Goal: Transaction & Acquisition: Book appointment/travel/reservation

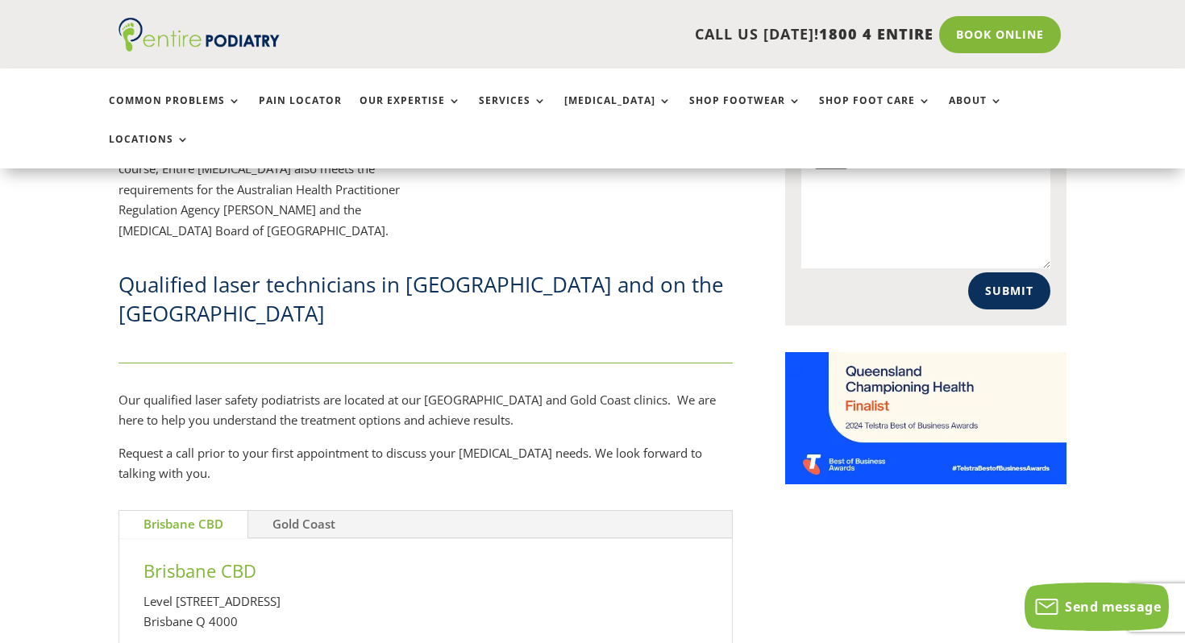
click at [322, 511] on link "Gold Coast" at bounding box center [303, 524] width 111 height 27
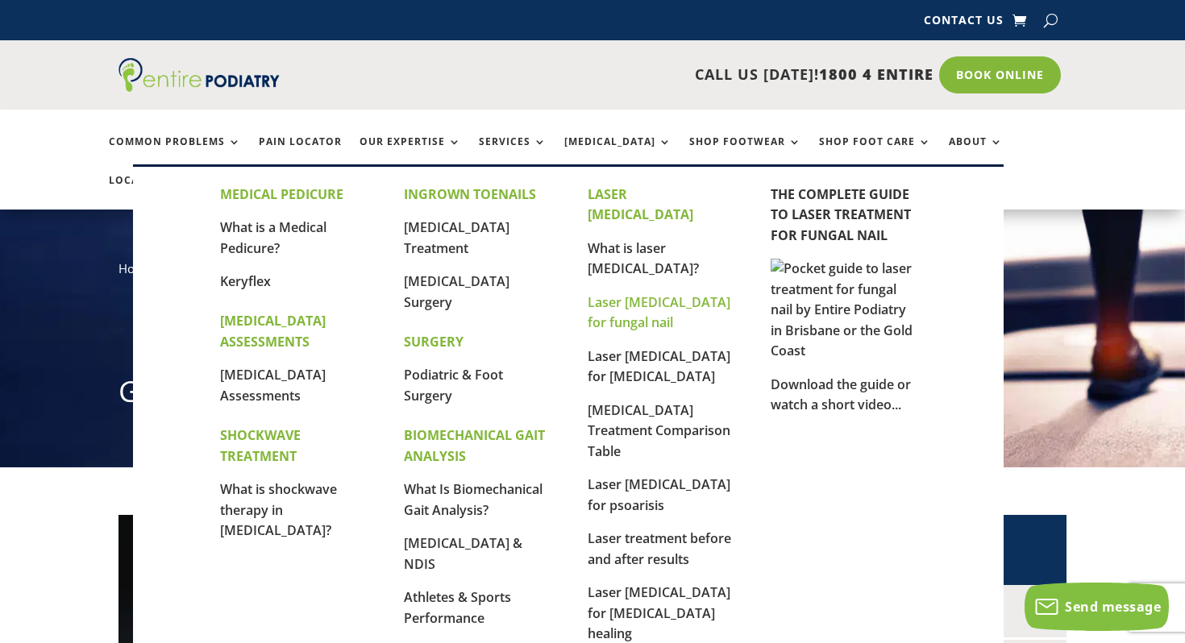
click at [628, 293] on link "Laser [MEDICAL_DATA] for fungal nail" at bounding box center [659, 312] width 143 height 39
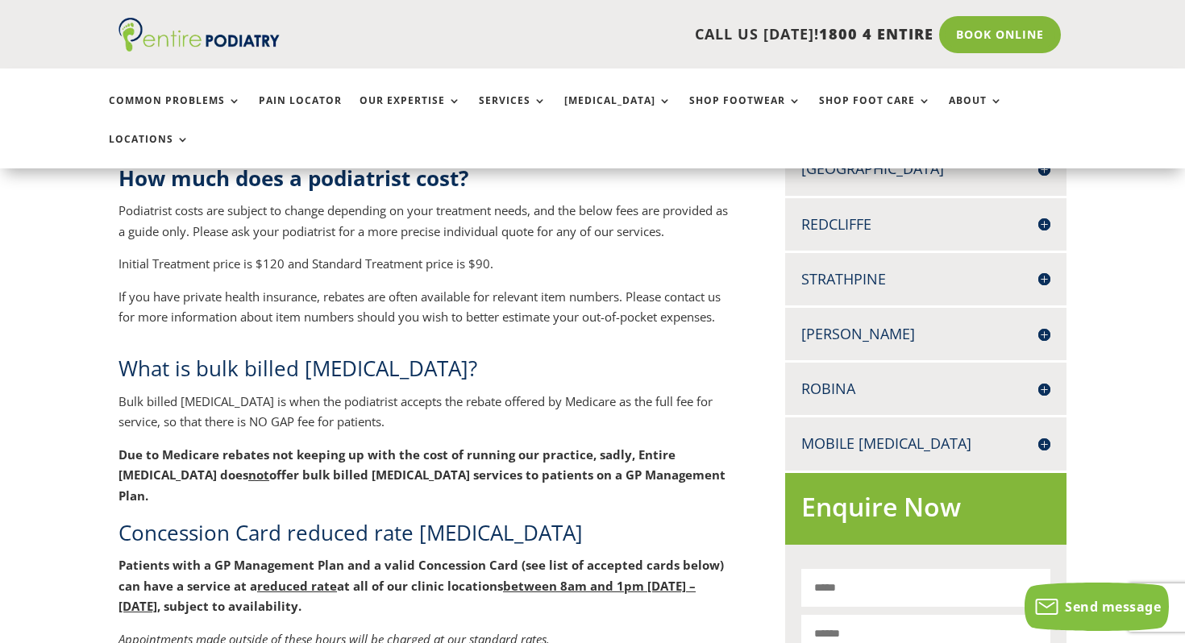
scroll to position [668, 0]
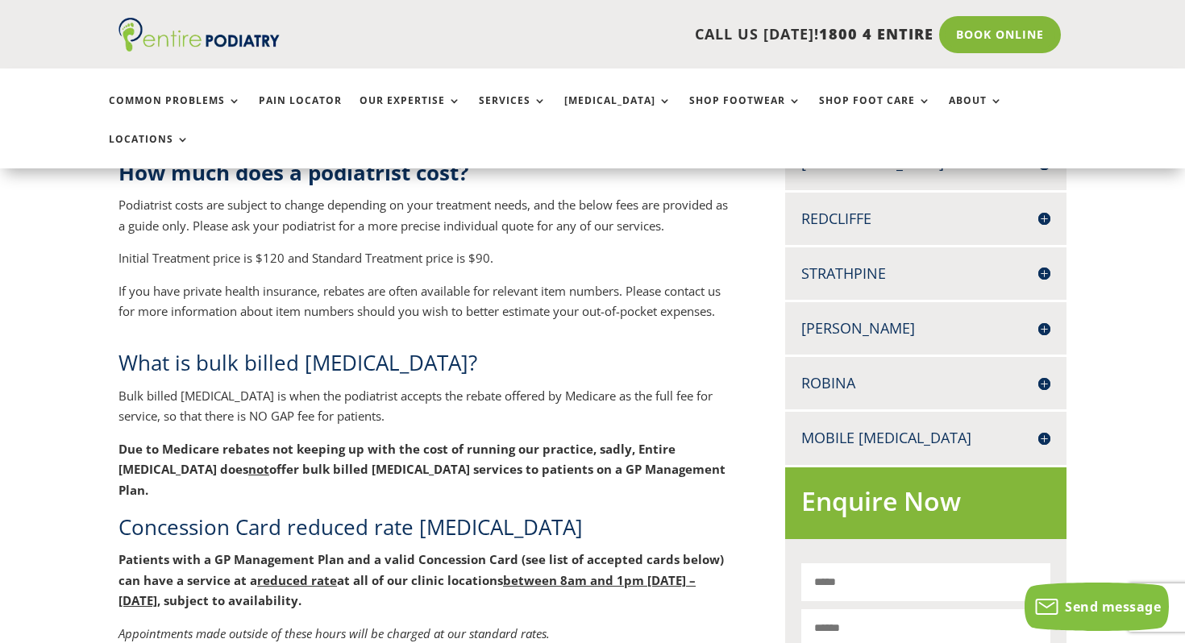
click at [926, 357] on div "Robina [GEOGRAPHIC_DATA][STREET_ADDRESS] 07 5503 6399 07 5575 8906 Book Online" at bounding box center [925, 383] width 281 height 52
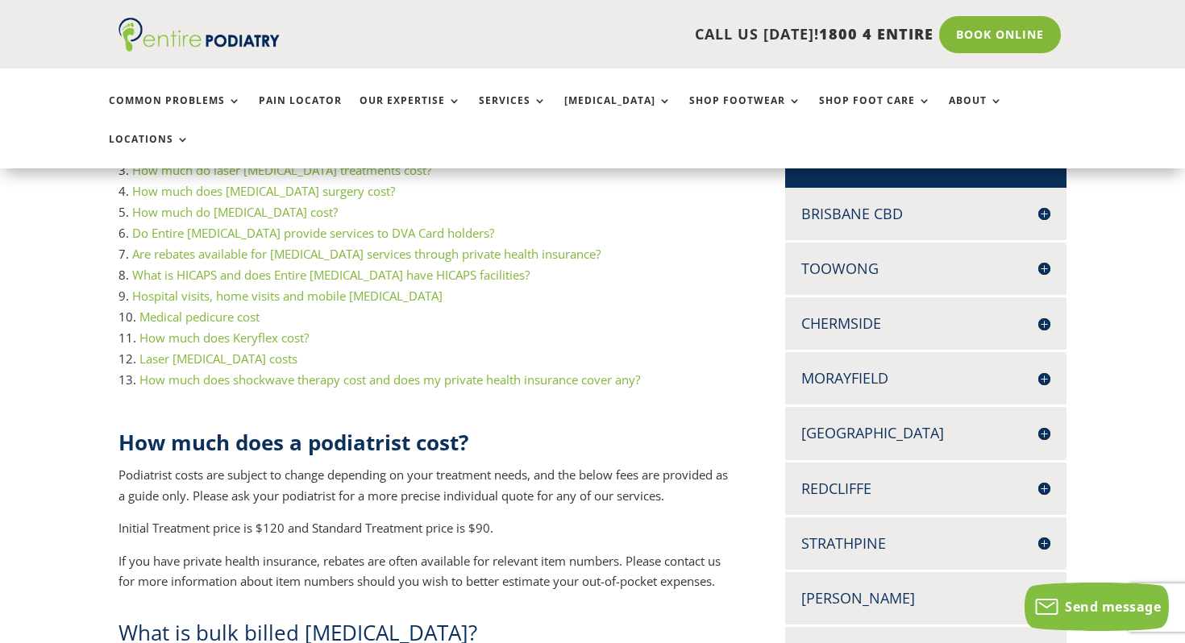
scroll to position [331, 0]
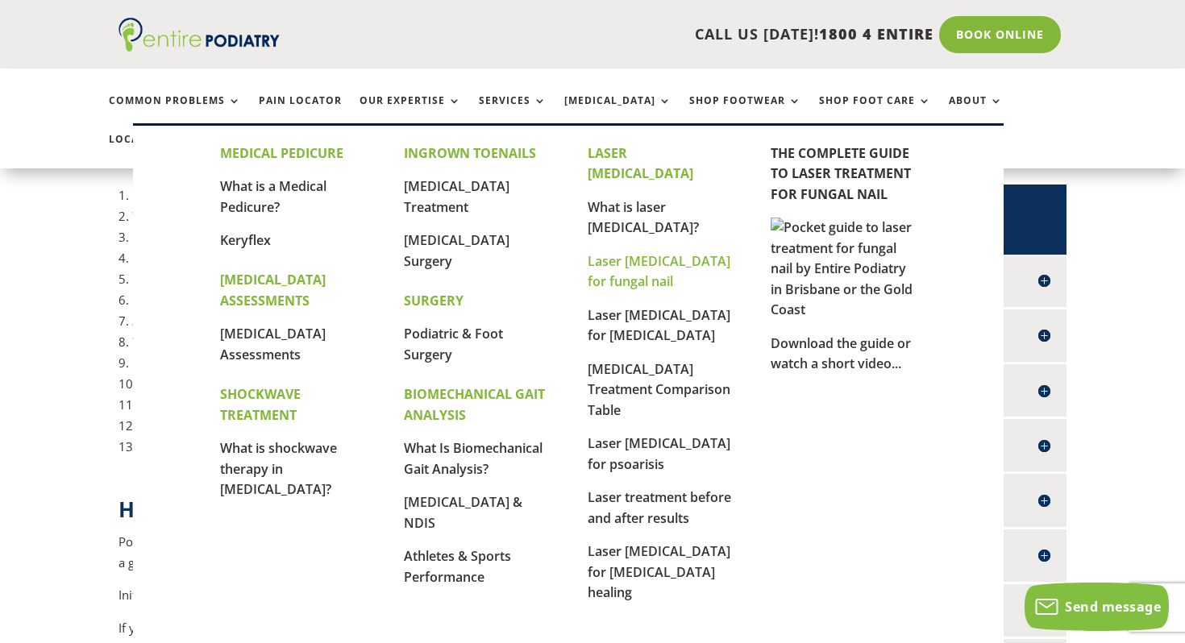
click at [635, 252] on link "Laser [MEDICAL_DATA] for fungal nail" at bounding box center [659, 271] width 143 height 39
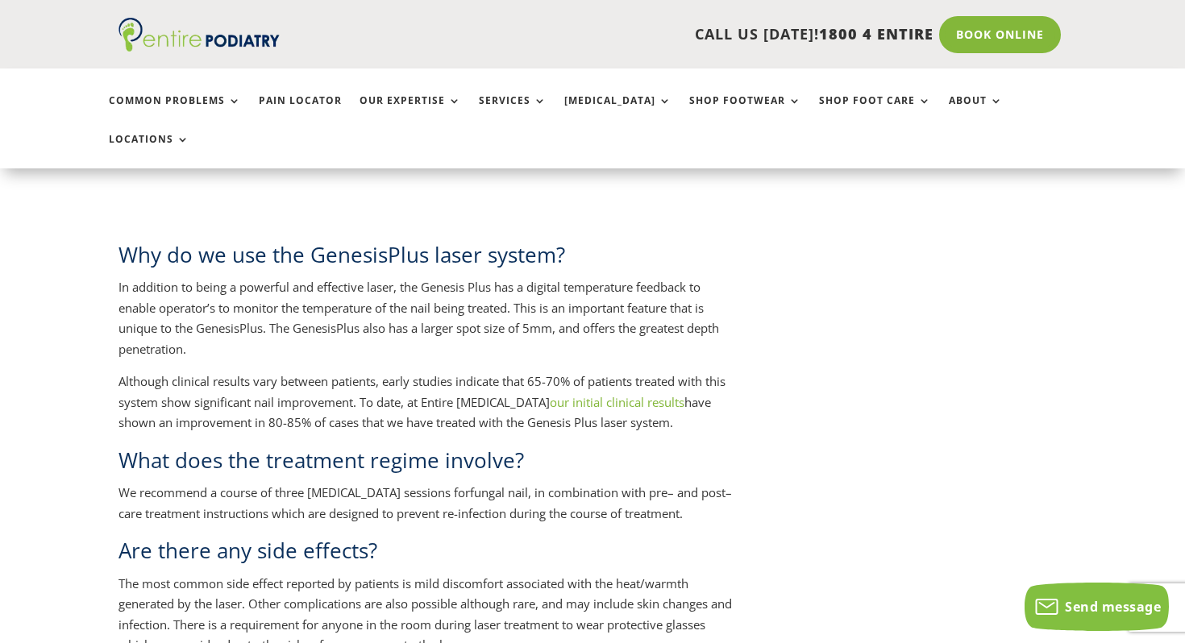
scroll to position [1512, 0]
click at [738, 297] on div "Laser therapy is an exciting new technology that improves the available treatme…" at bounding box center [593, 171] width 948 height 2336
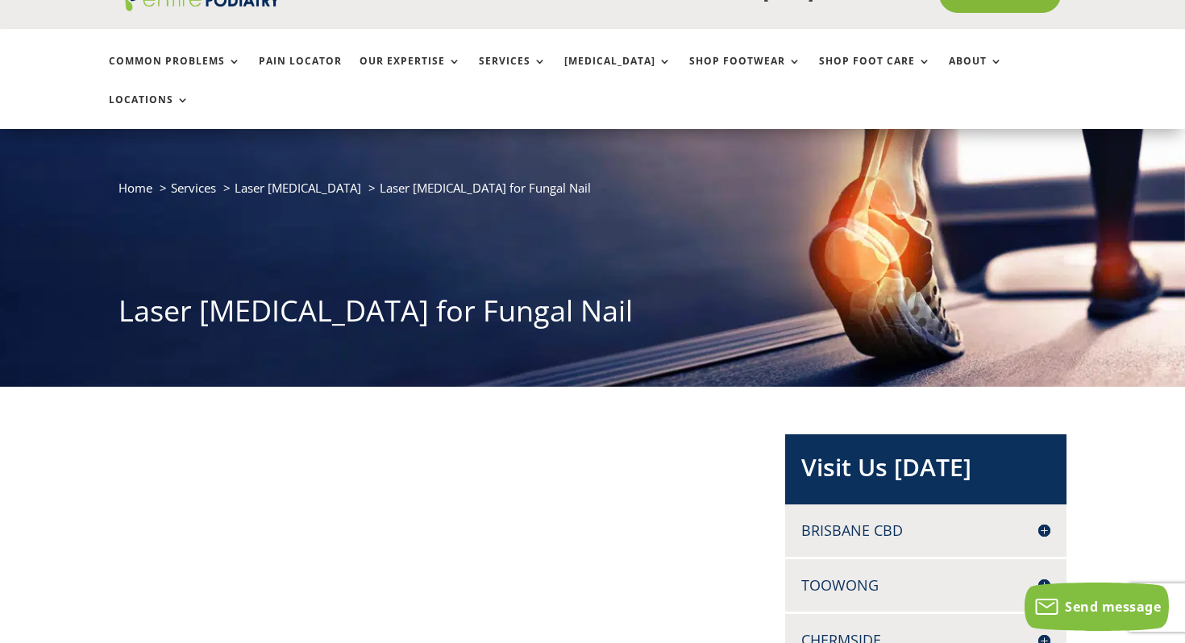
scroll to position [0, 0]
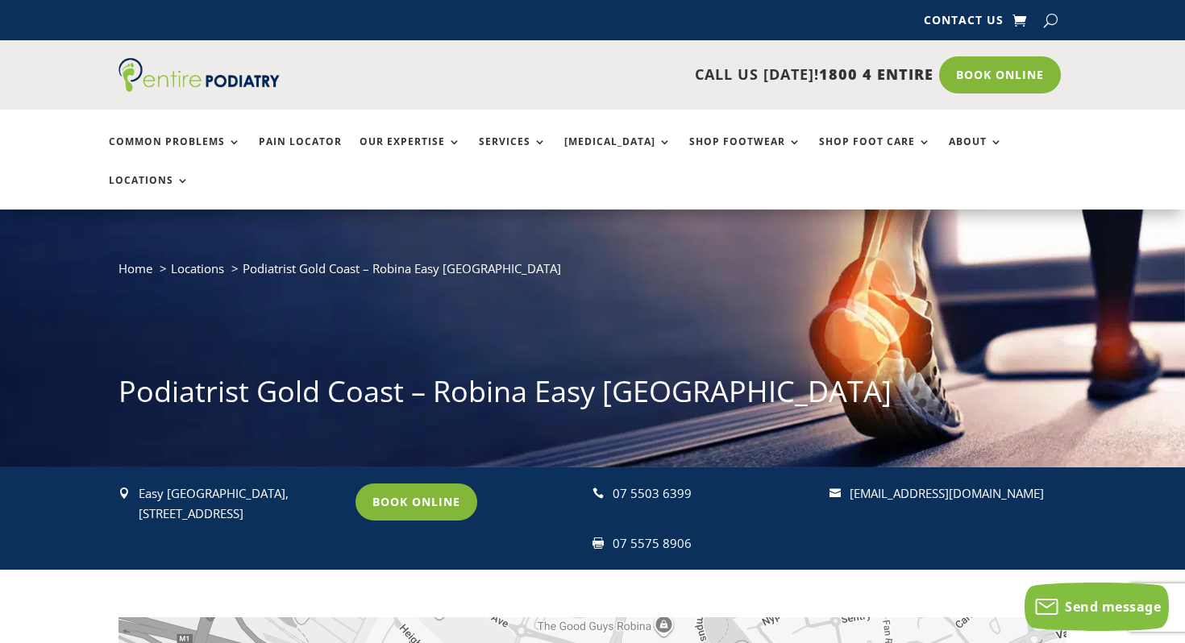
scroll to position [21, 0]
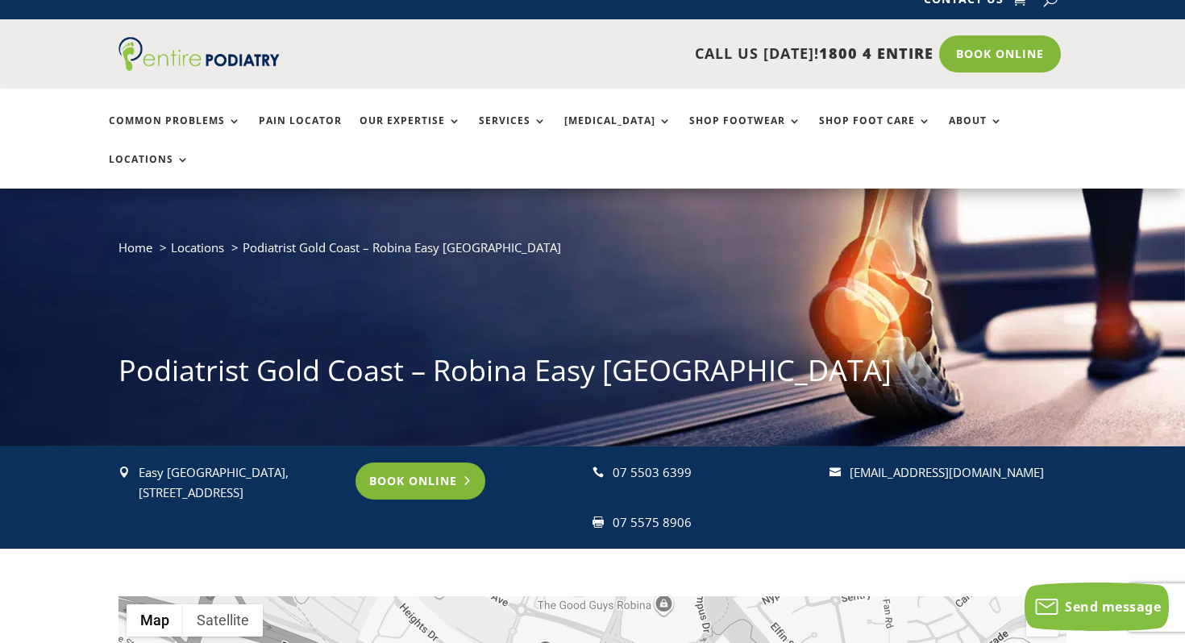
click at [411, 463] on link "Book Online" at bounding box center [421, 481] width 130 height 37
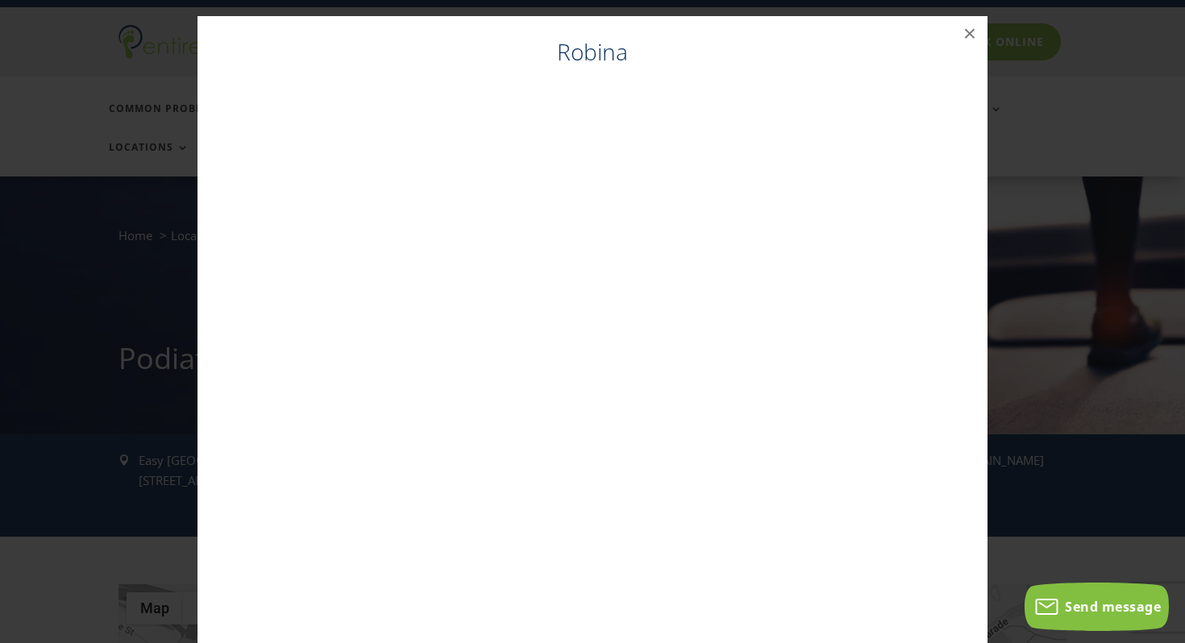
scroll to position [37, 0]
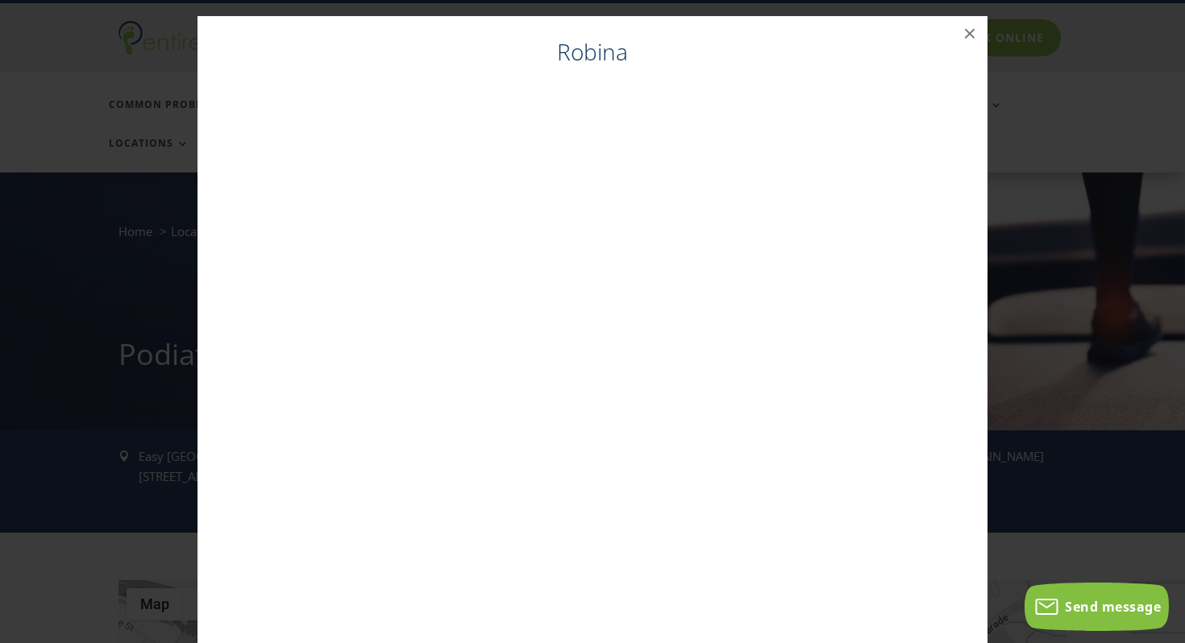
click at [34, 374] on div "Robina ×" at bounding box center [592, 338] width 1172 height 676
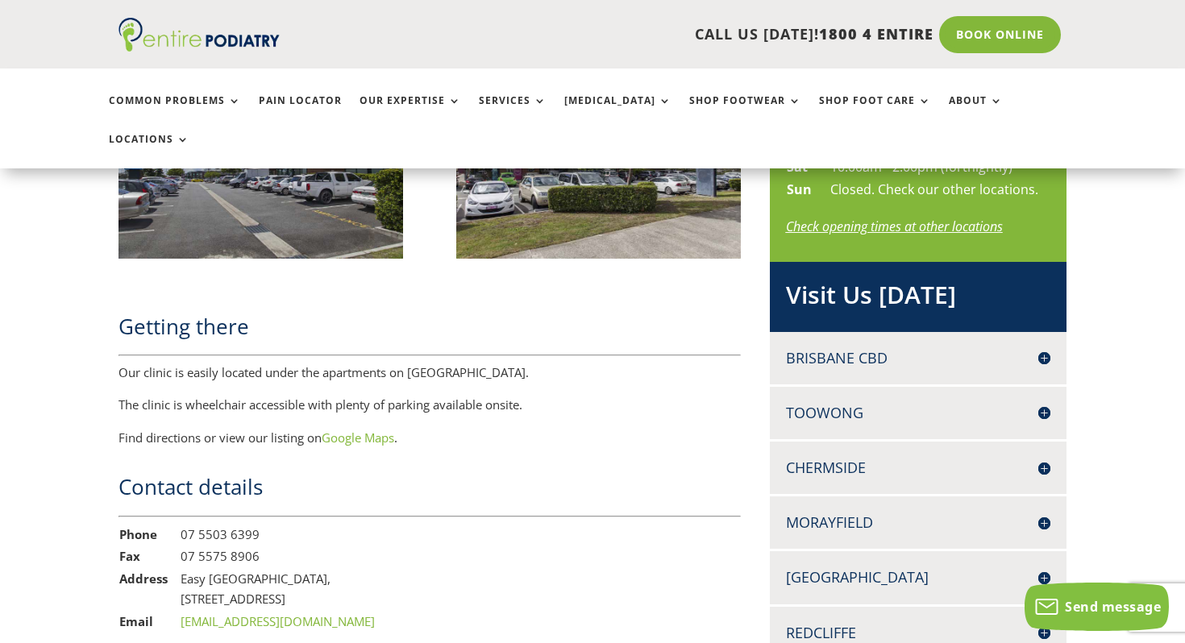
scroll to position [941, 0]
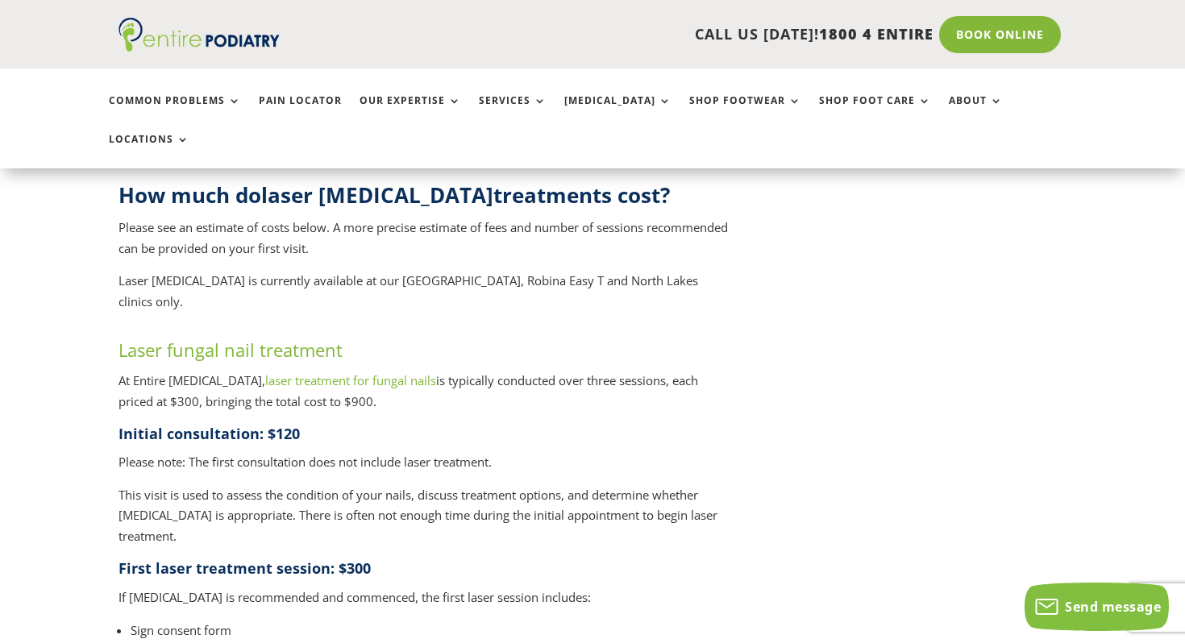
scroll to position [1629, 0]
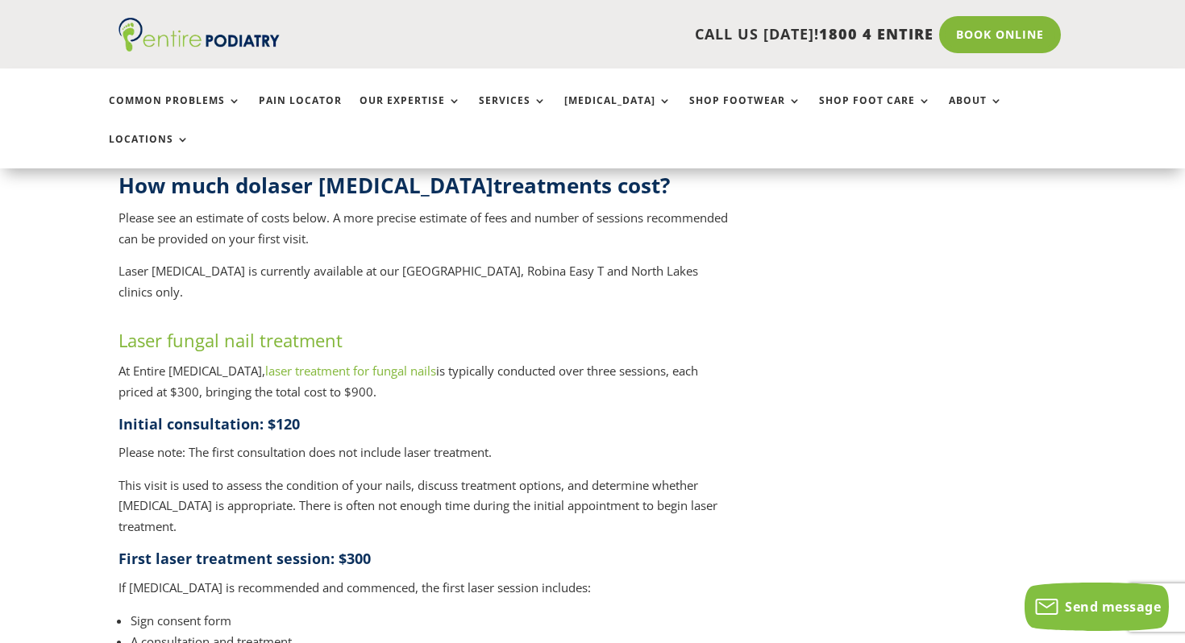
click at [305, 361] on p "At Entire Podiatry, laser treatment for fungal nails is typically conducted ove…" at bounding box center [426, 387] width 614 height 53
click at [446, 361] on p "At Entire Podiatry, laser treatment for fungal nails is typically conducted ove…" at bounding box center [426, 387] width 614 height 53
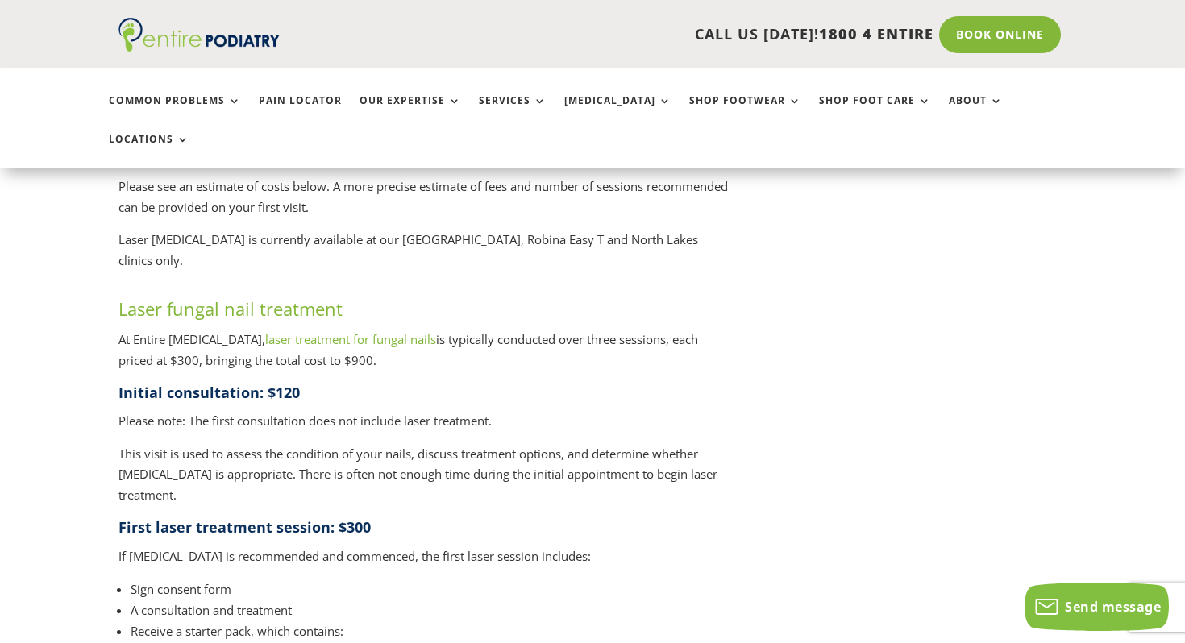
scroll to position [1661, 0]
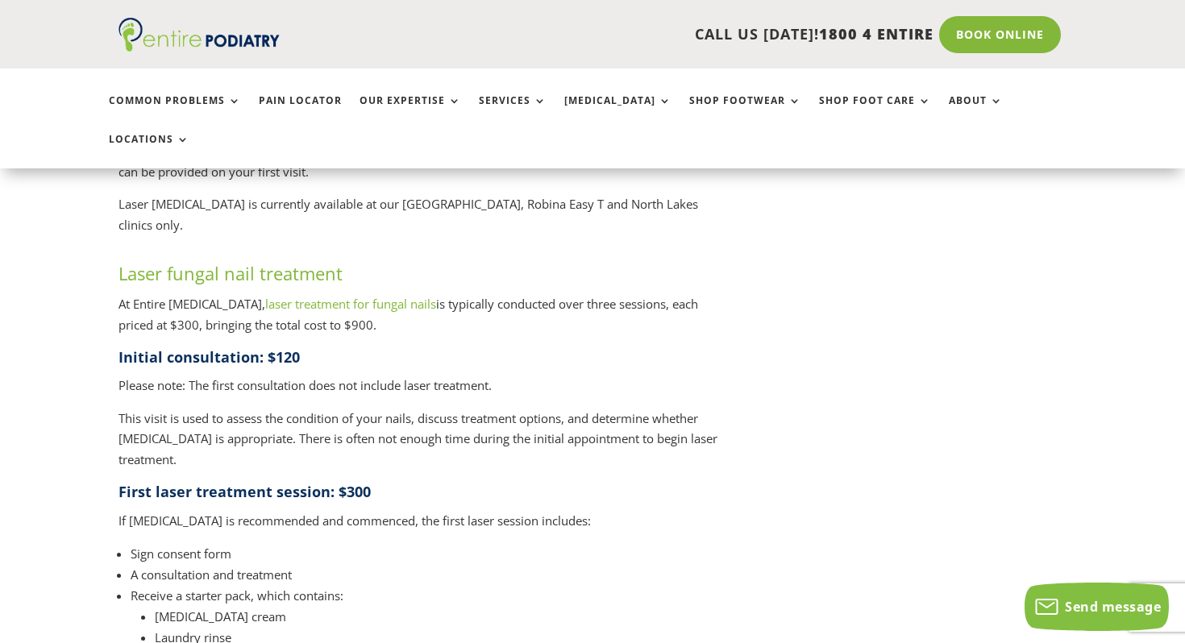
scroll to position [1705, 0]
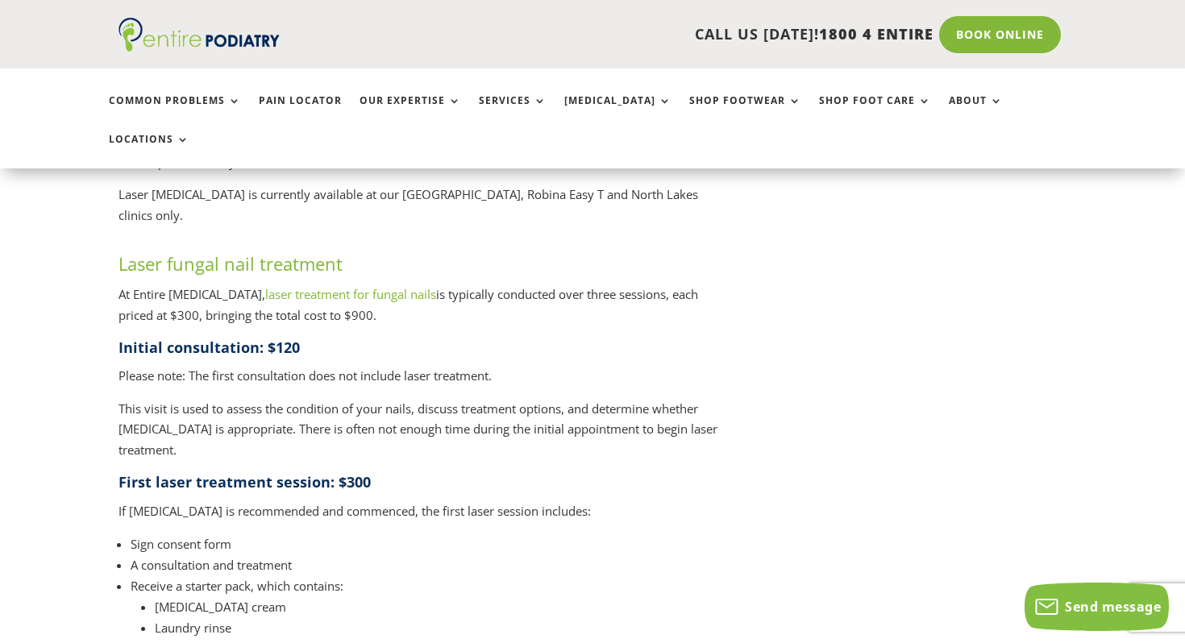
click at [722, 399] on p "This visit is used to assess the condition of your nails, discuss treatment opt…" at bounding box center [426, 436] width 614 height 74
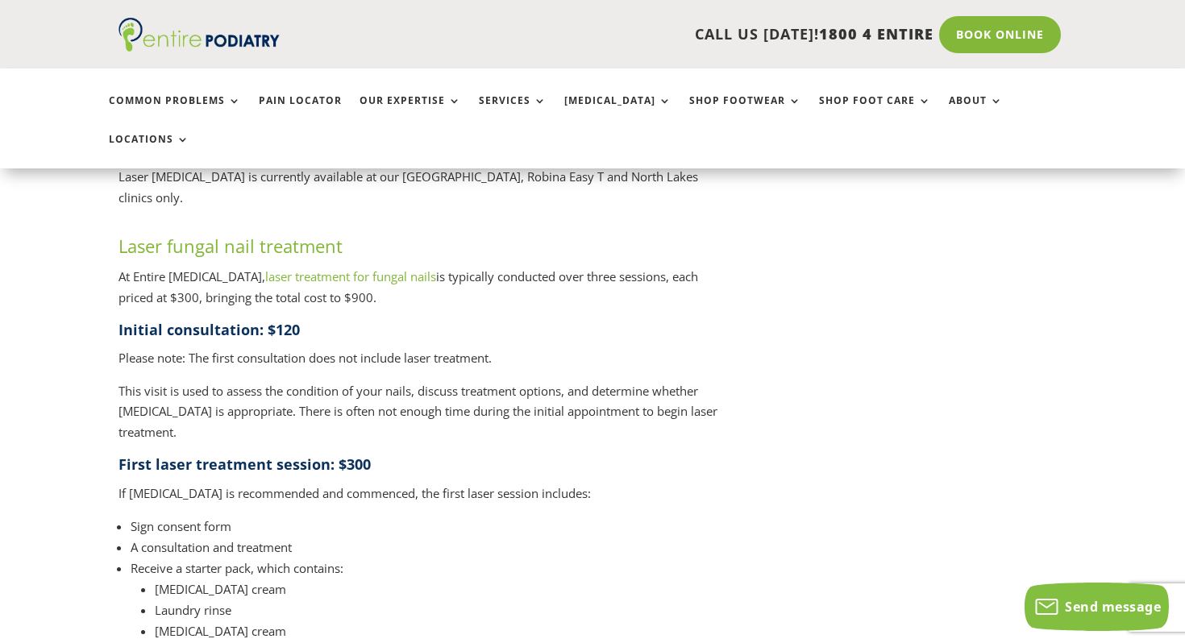
click at [722, 455] on h4 "First laser treatment session: $300" at bounding box center [426, 469] width 614 height 28
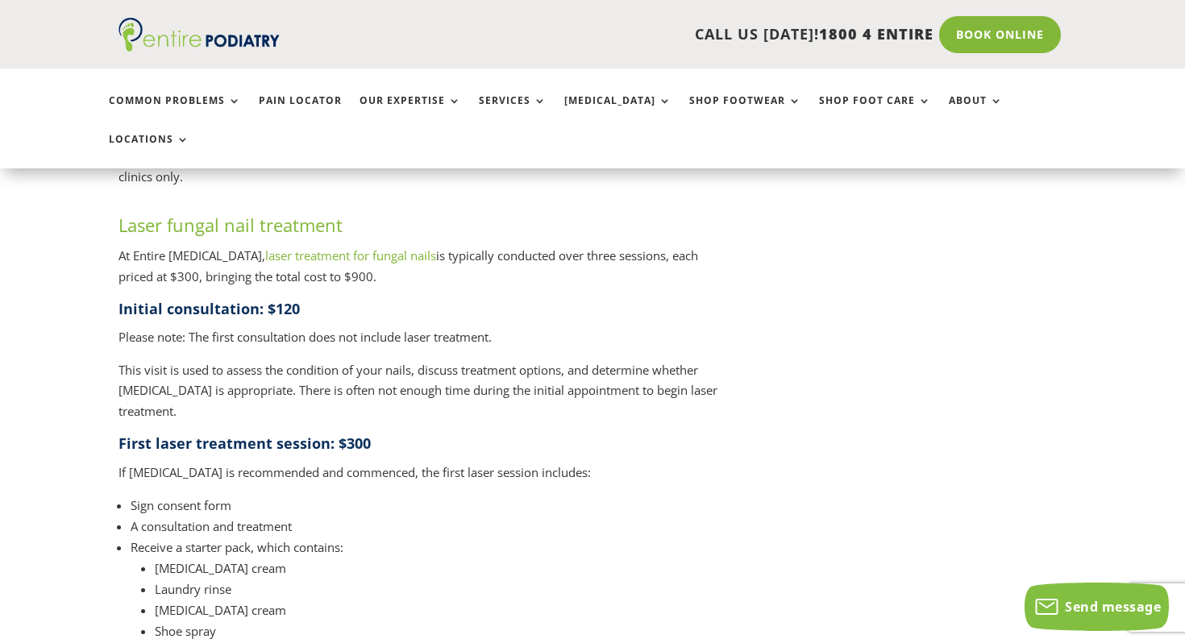
click at [722, 434] on h4 "First laser treatment session: $300" at bounding box center [426, 448] width 614 height 28
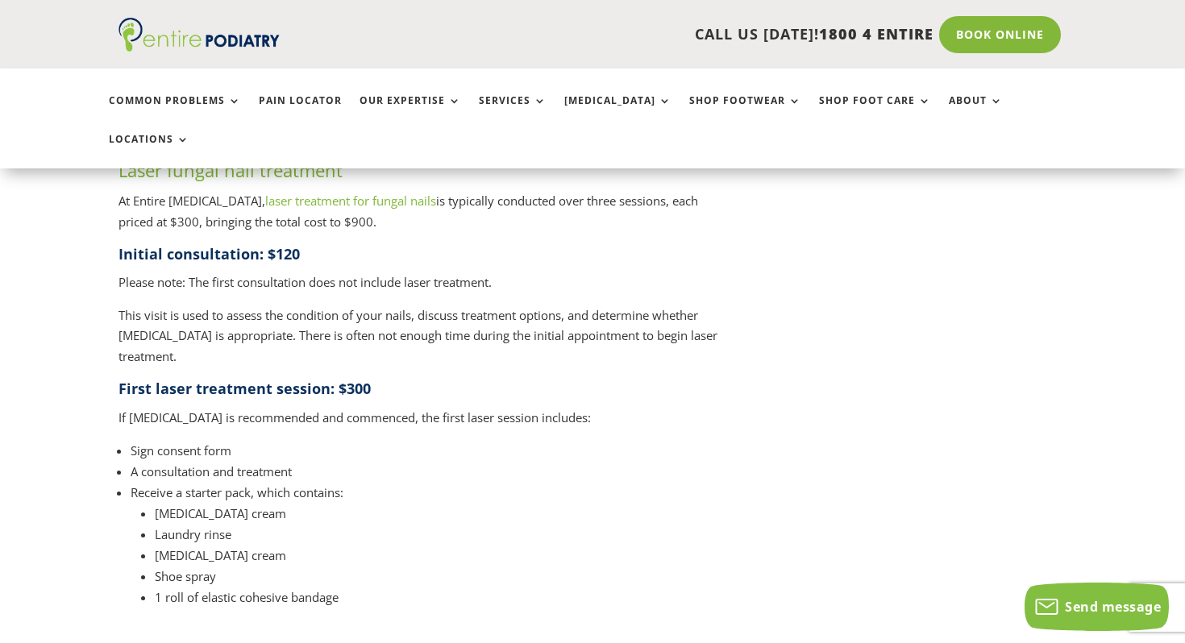
scroll to position [1803, 0]
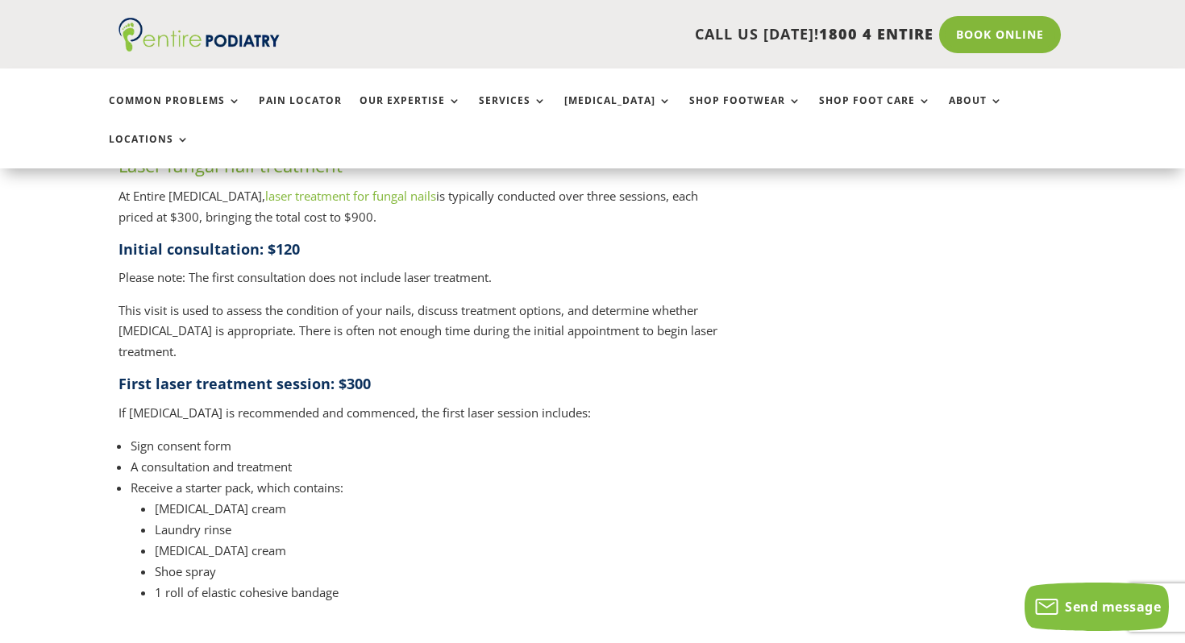
click at [722, 456] on li "A consultation and treatment" at bounding box center [432, 466] width 602 height 21
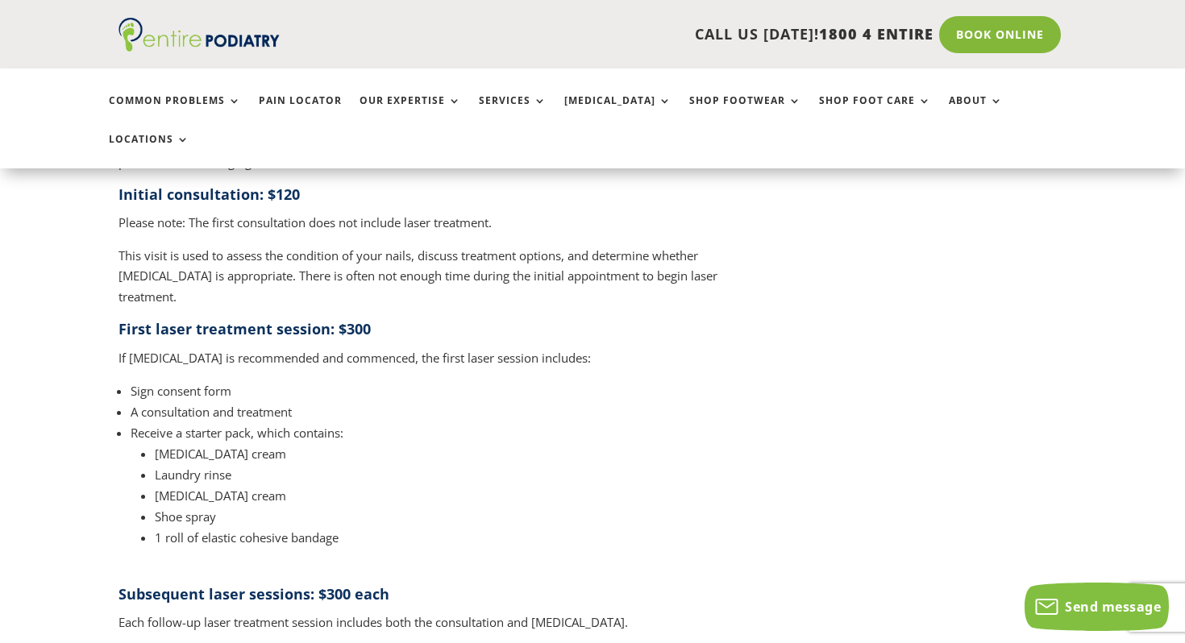
scroll to position [1866, 0]
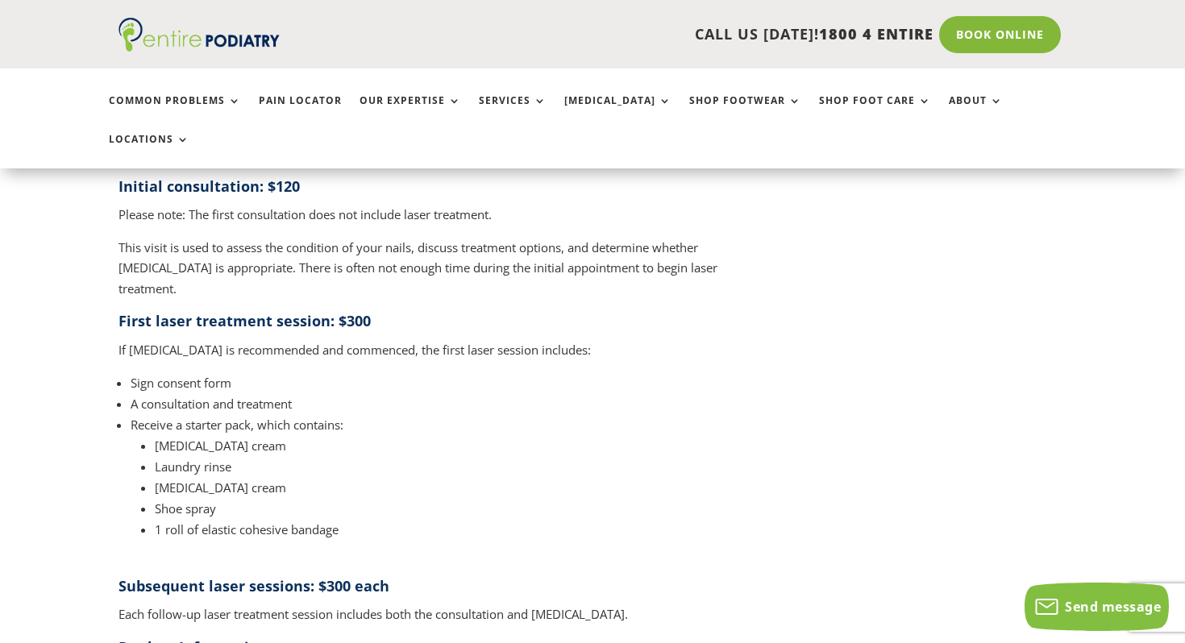
click at [722, 456] on li "Laundry rinse" at bounding box center [444, 466] width 578 height 21
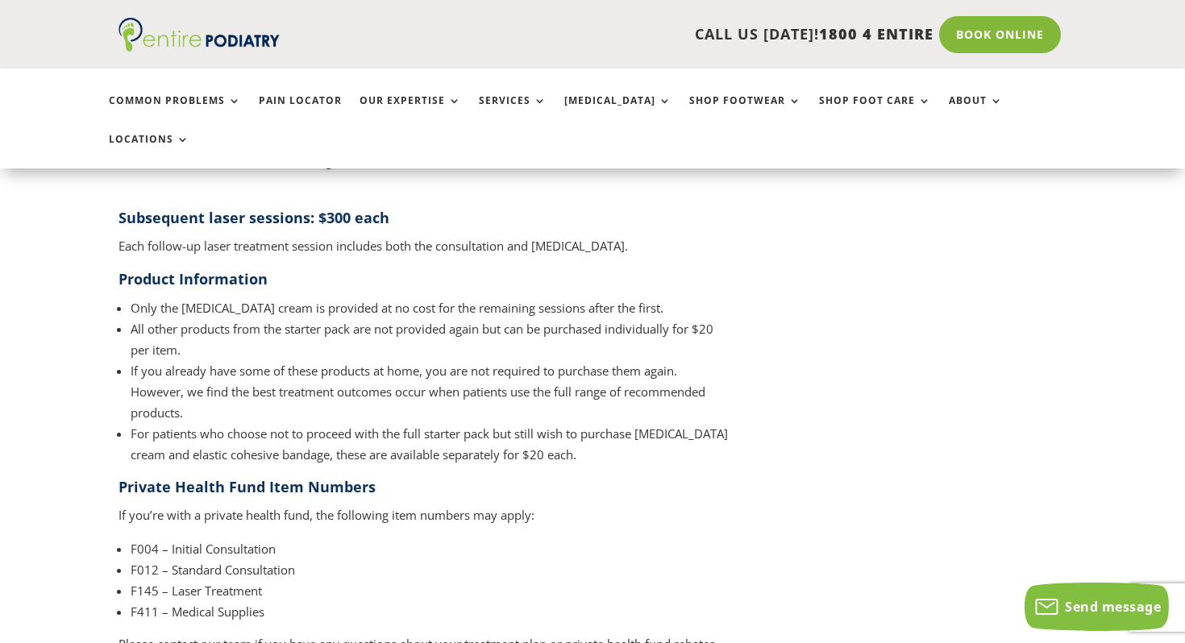
scroll to position [2236, 0]
click at [139, 538] on li "F004 – Initial Consultation" at bounding box center [432, 548] width 602 height 21
copy li "F004"
click at [492, 476] on h4 "Private Health Fund Item Numbers" at bounding box center [426, 490] width 614 height 28
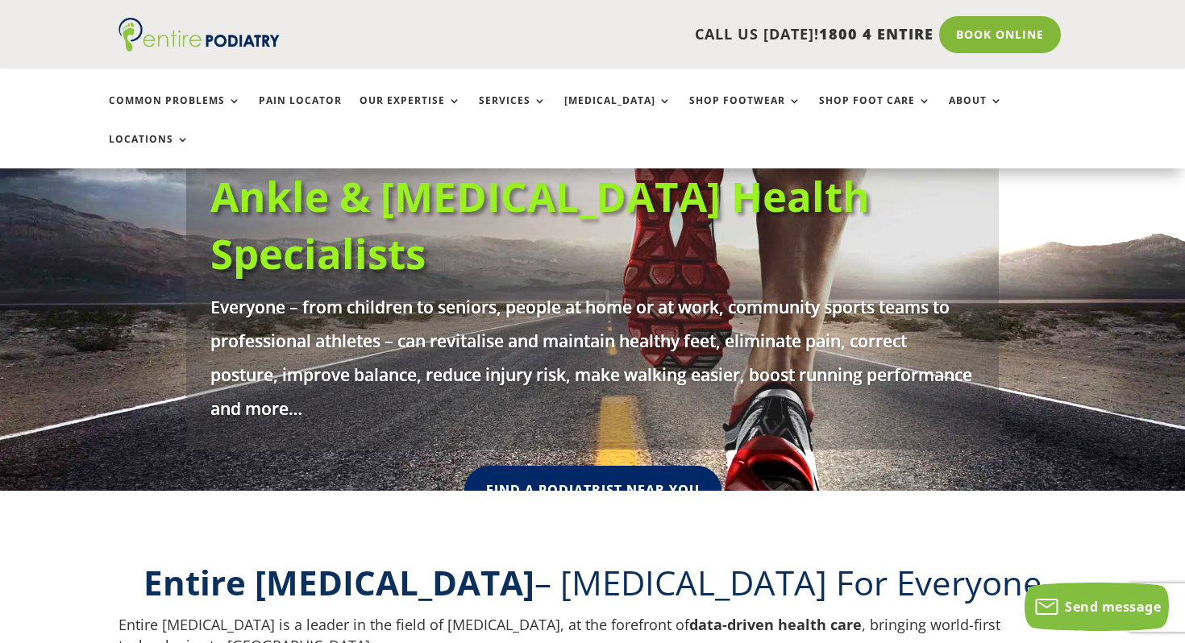
scroll to position [218, 0]
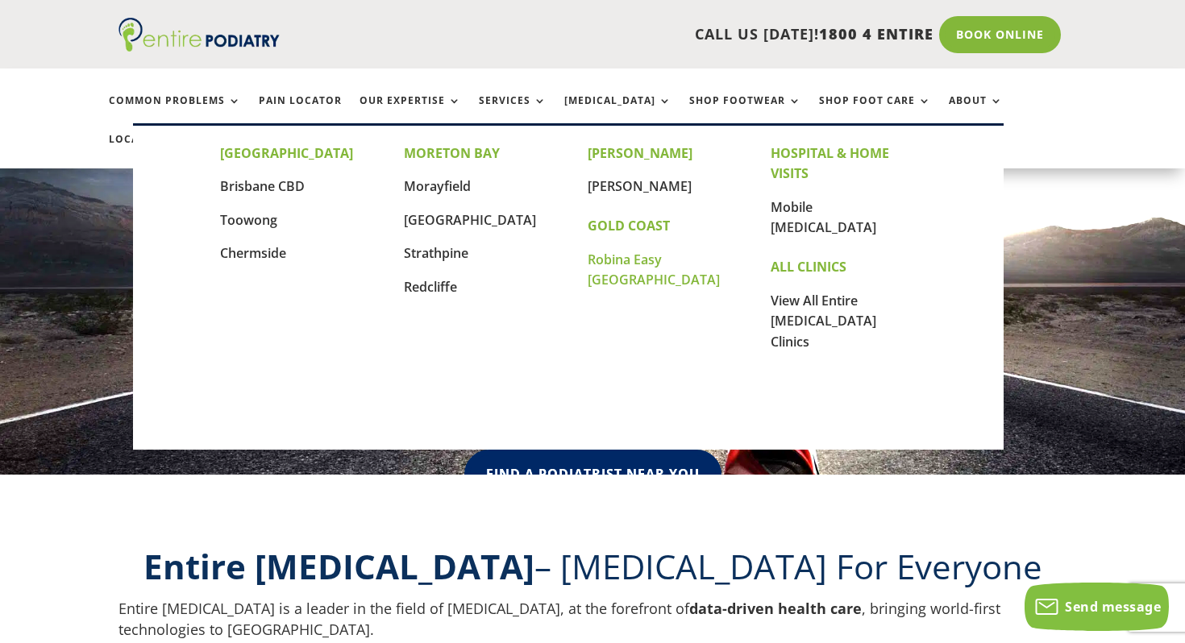
click at [631, 264] on link "Robina Easy [GEOGRAPHIC_DATA]" at bounding box center [654, 270] width 132 height 39
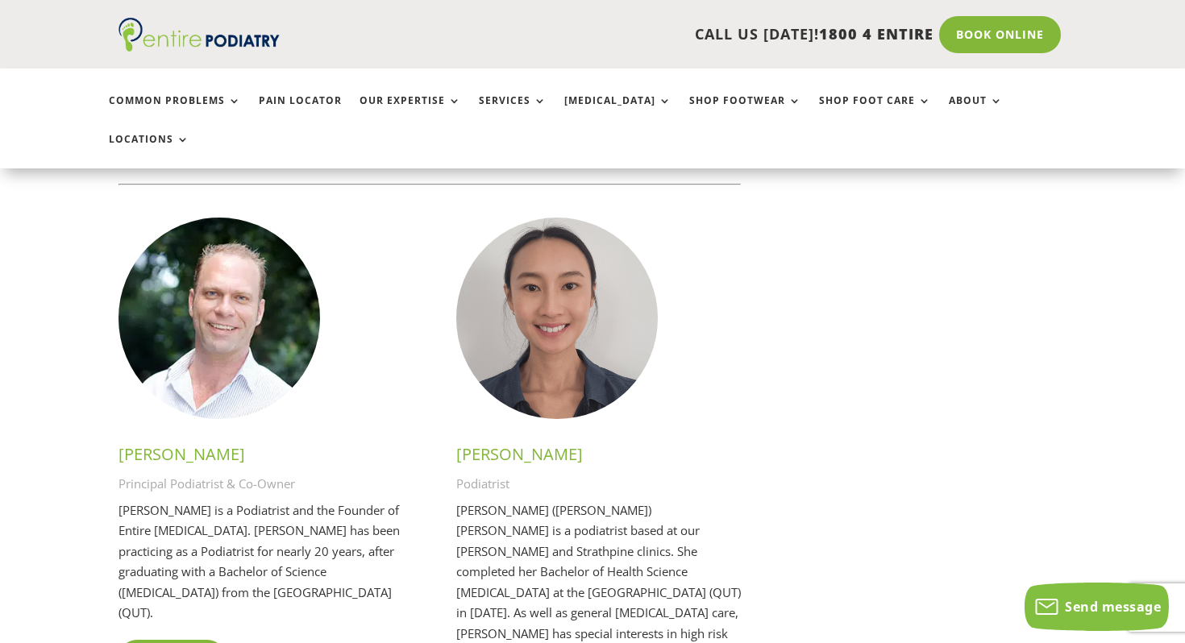
scroll to position [2886, 0]
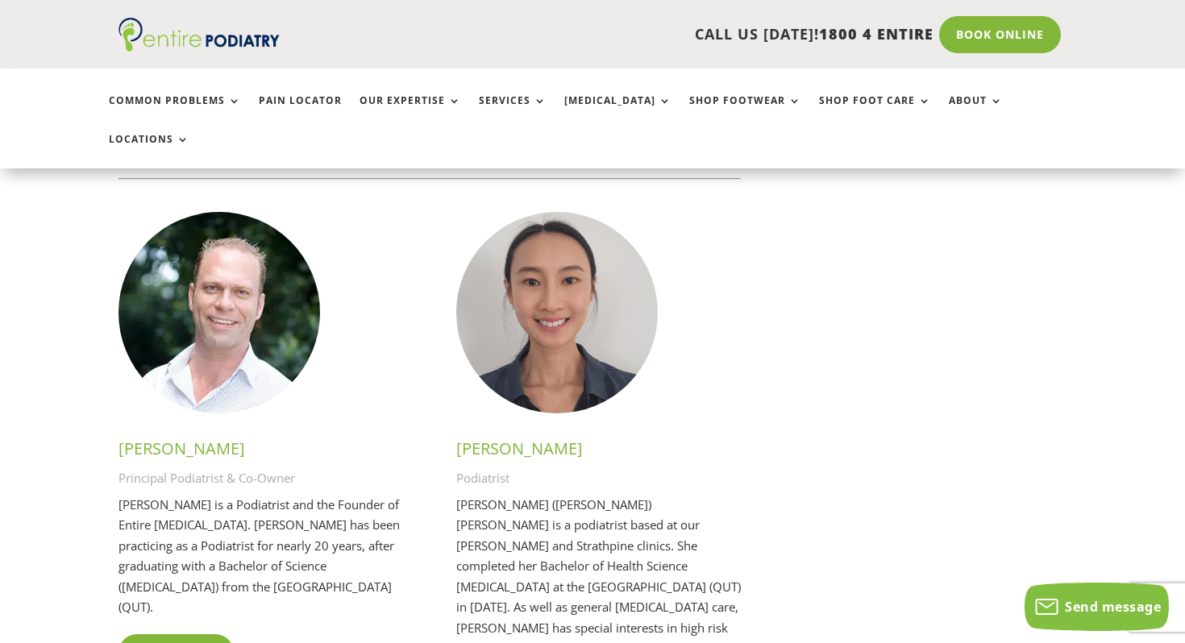
click at [170, 634] on link "Read More" at bounding box center [176, 652] width 115 height 37
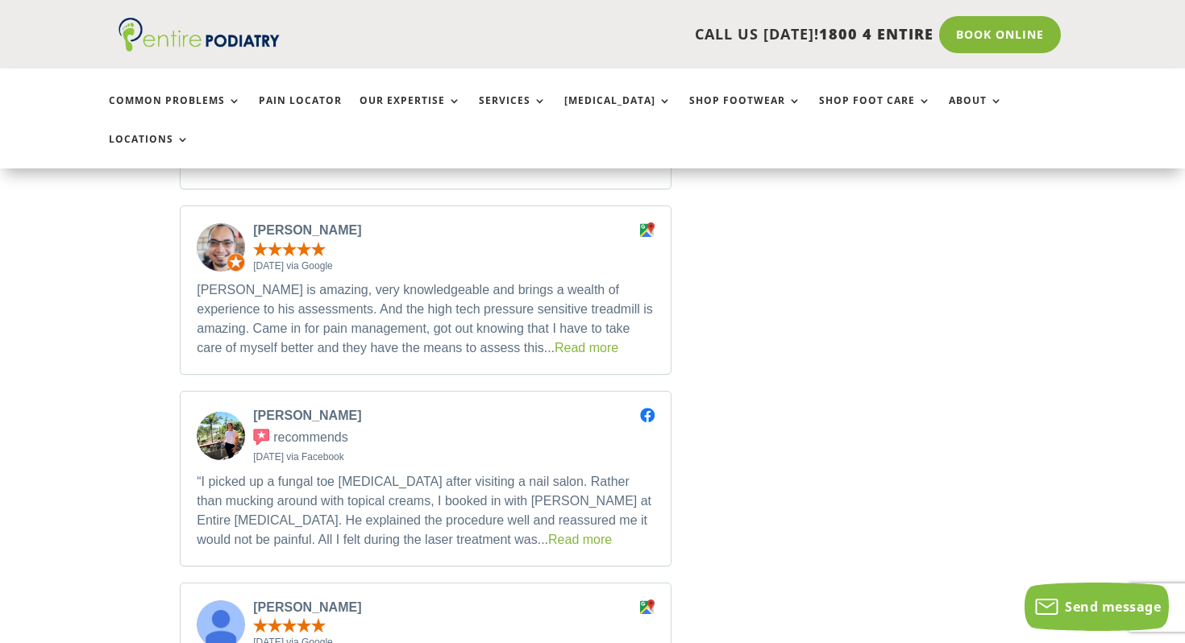
scroll to position [2459, 0]
click at [548, 532] on link "Read more" at bounding box center [580, 539] width 64 height 14
click at [967, 36] on link "Book Online" at bounding box center [1000, 34] width 130 height 37
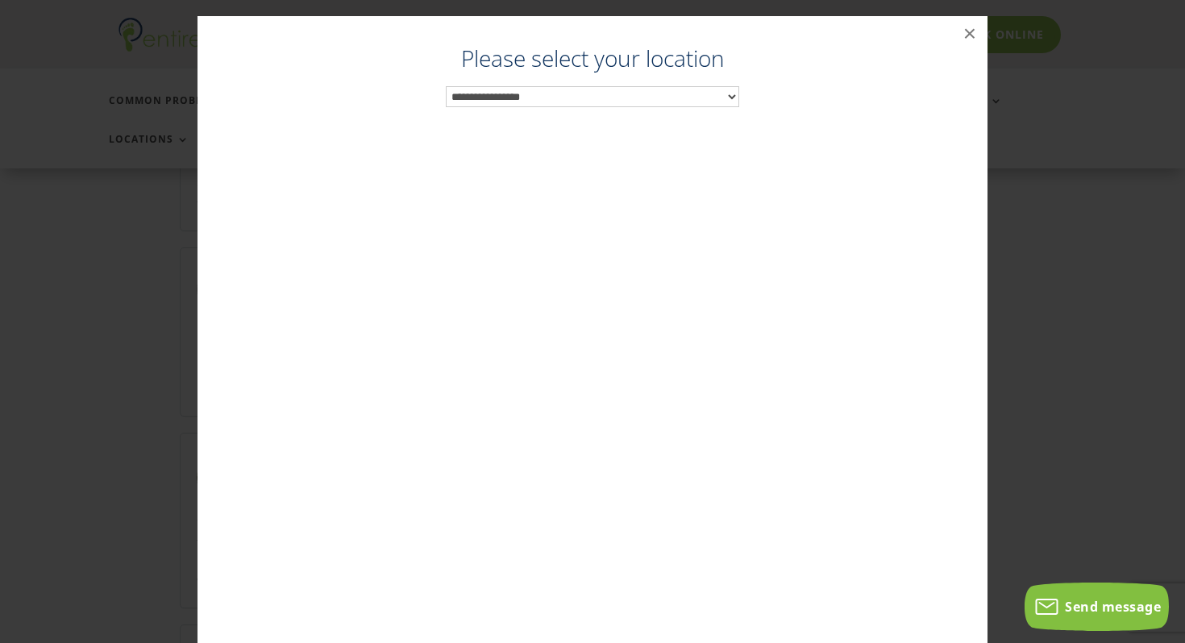
scroll to position [2414, 0]
click at [575, 88] on select "**********" at bounding box center [593, 96] width 294 height 21
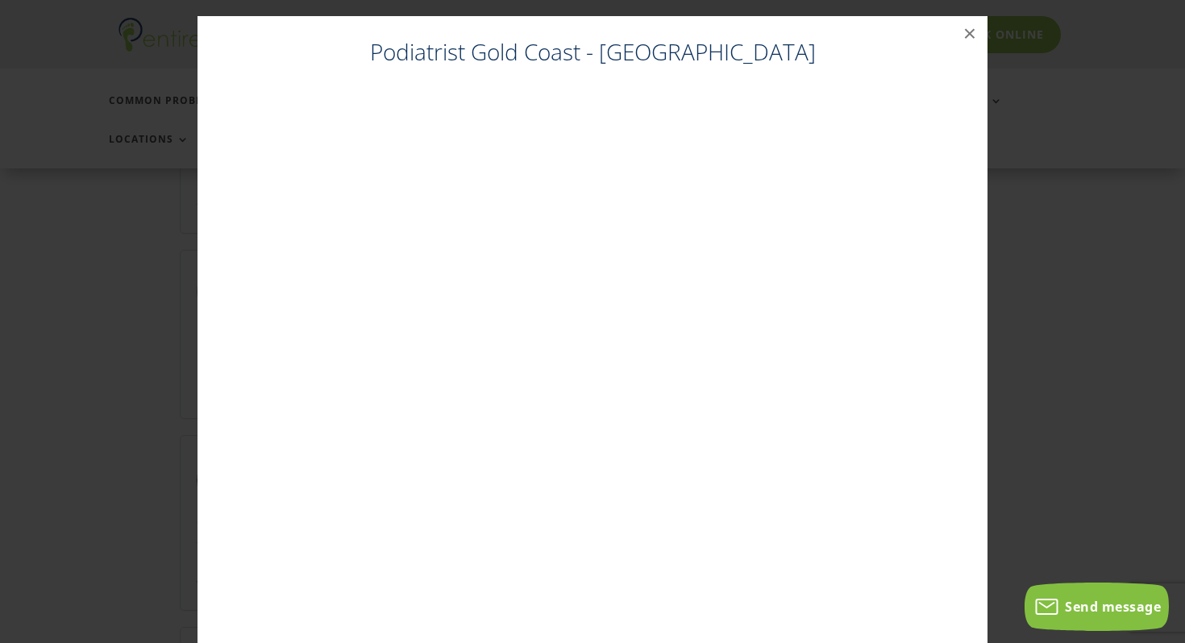
scroll to position [32, 0]
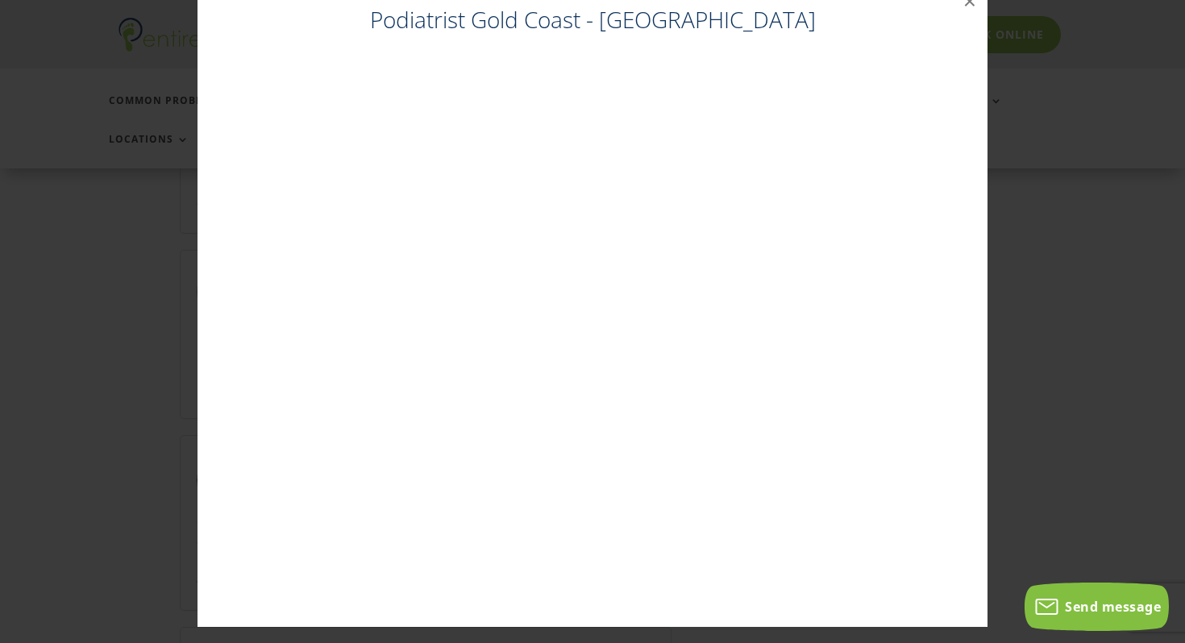
click at [1, 281] on div "Podiatrist Gold Coast - Robina Easy T Medical Centre ×" at bounding box center [592, 289] width 1185 height 643
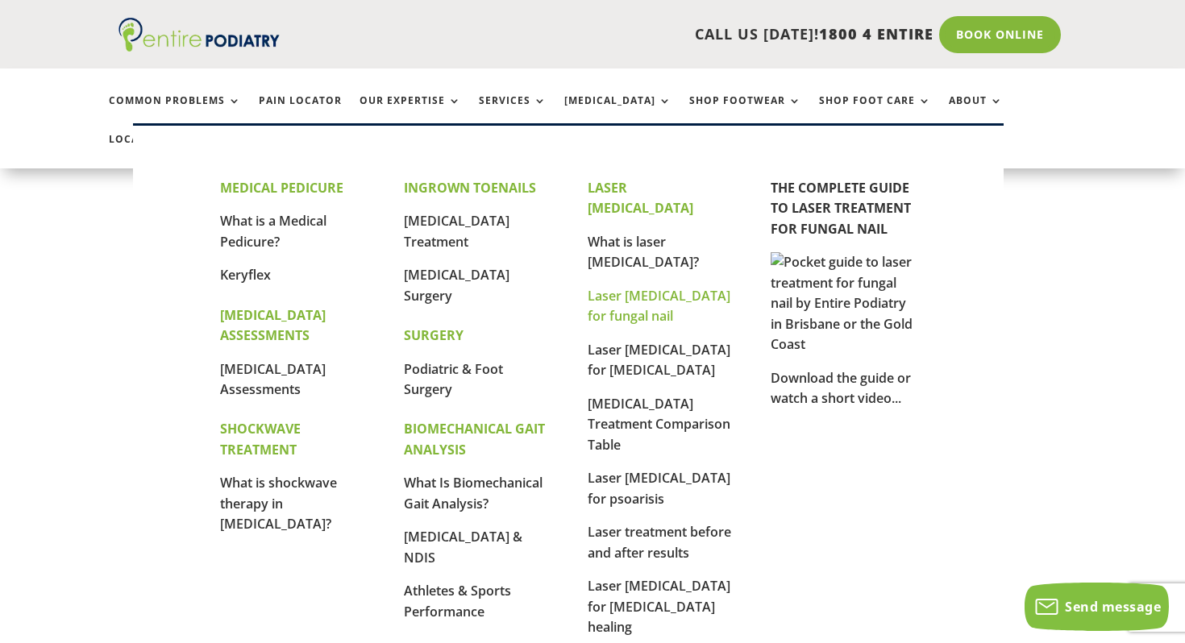
click at [647, 287] on link "Laser [MEDICAL_DATA] for fungal nail" at bounding box center [659, 306] width 143 height 39
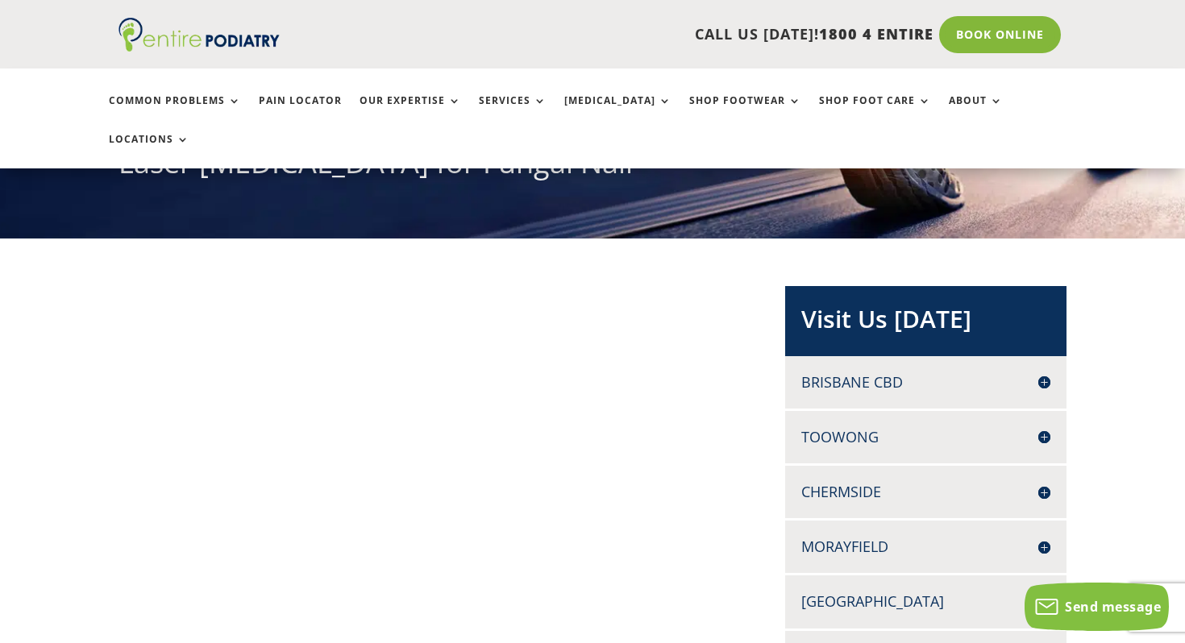
scroll to position [225, 0]
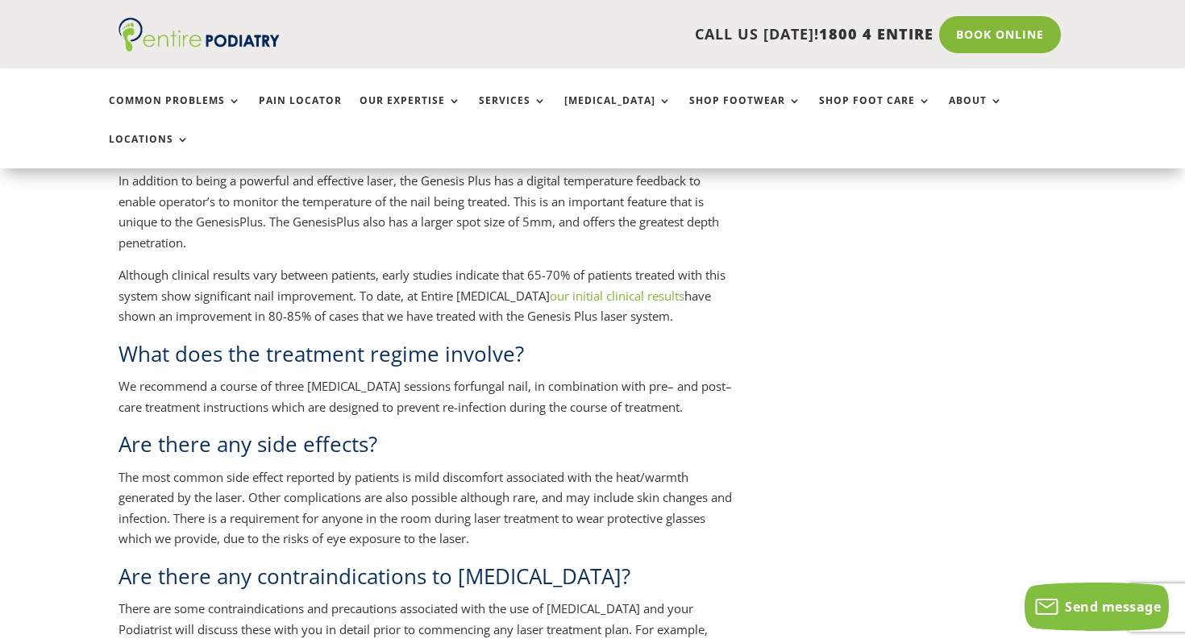
click at [690, 468] on p "The most common side effect reported by patients is mild discomfort associated …" at bounding box center [426, 515] width 614 height 94
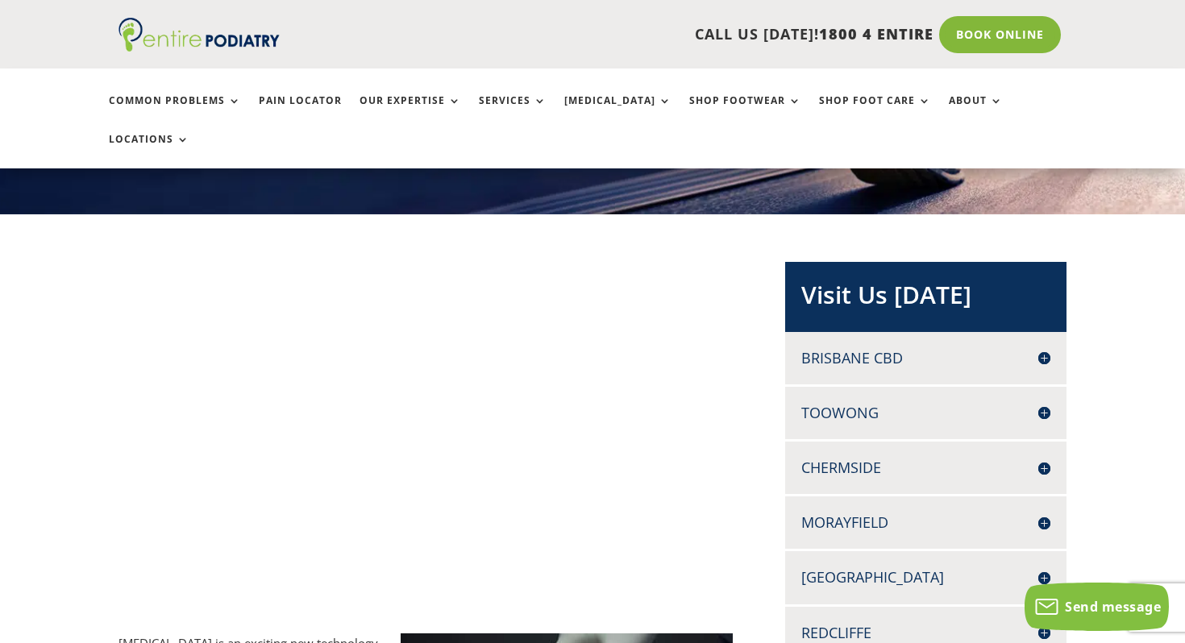
scroll to position [299, 0]
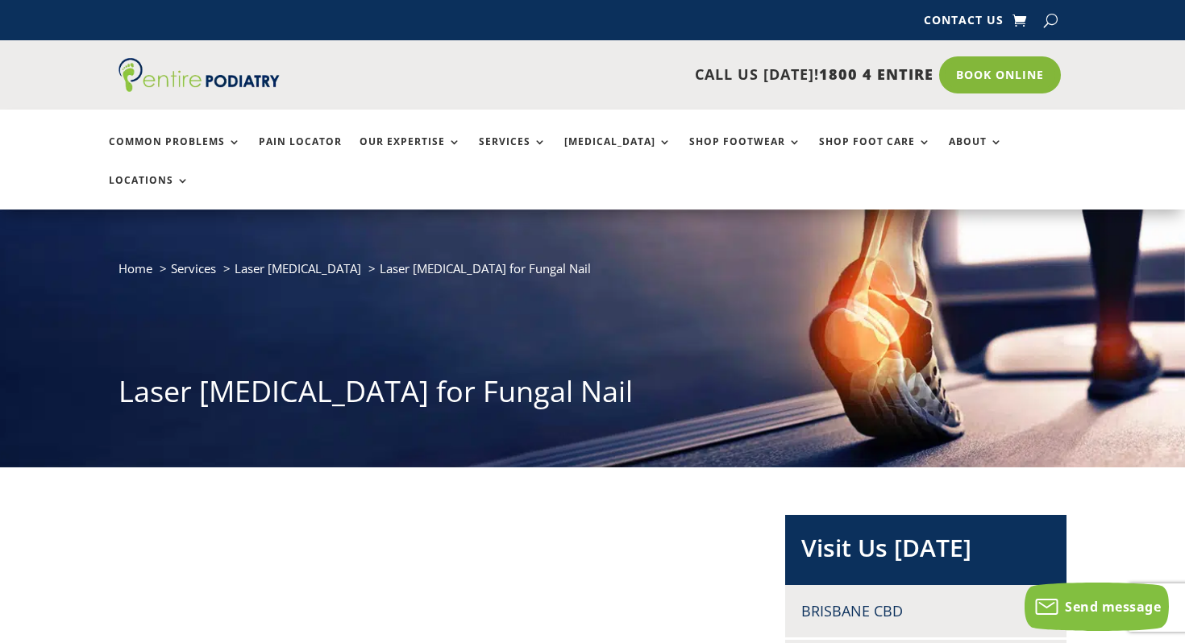
drag, startPoint x: 819, startPoint y: 72, endPoint x: 923, endPoint y: 73, distance: 104.0
click at [925, 73] on span "1800 4 ENTIRE" at bounding box center [876, 73] width 114 height 19
copy span "1800 4 ENTIRE"
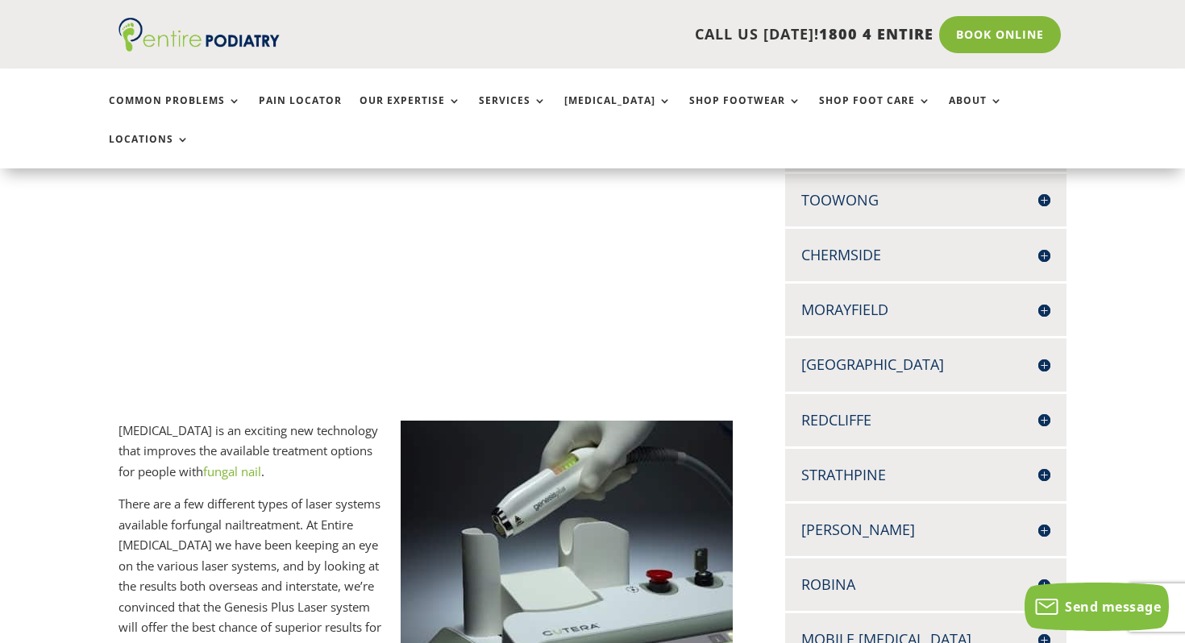
scroll to position [480, 0]
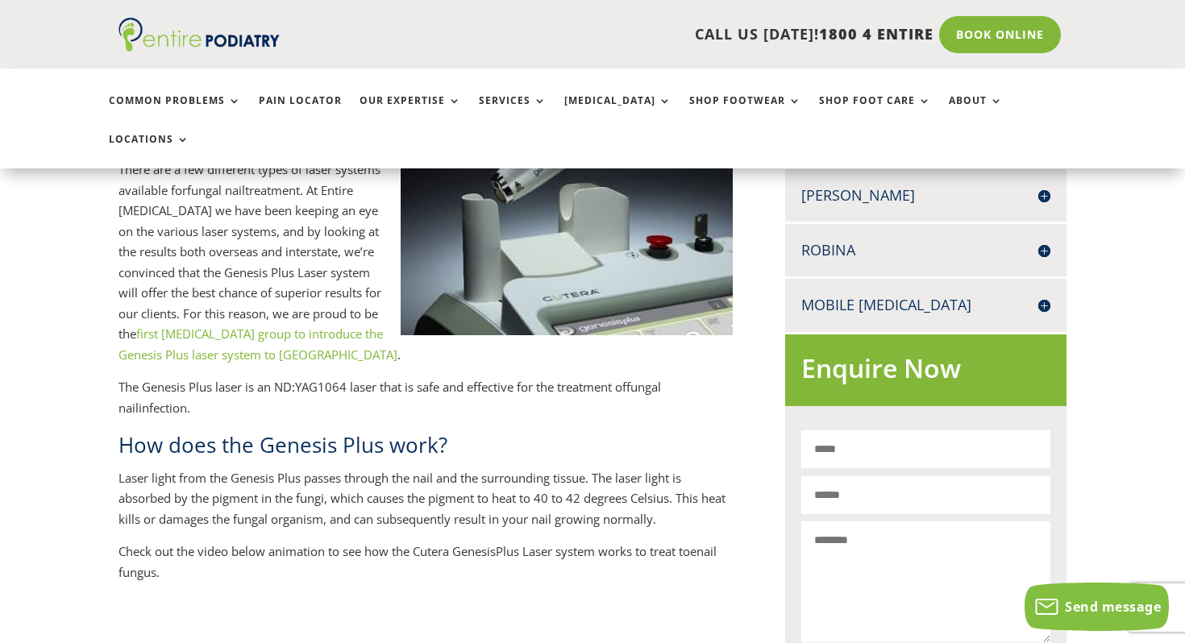
scroll to position [813, 0]
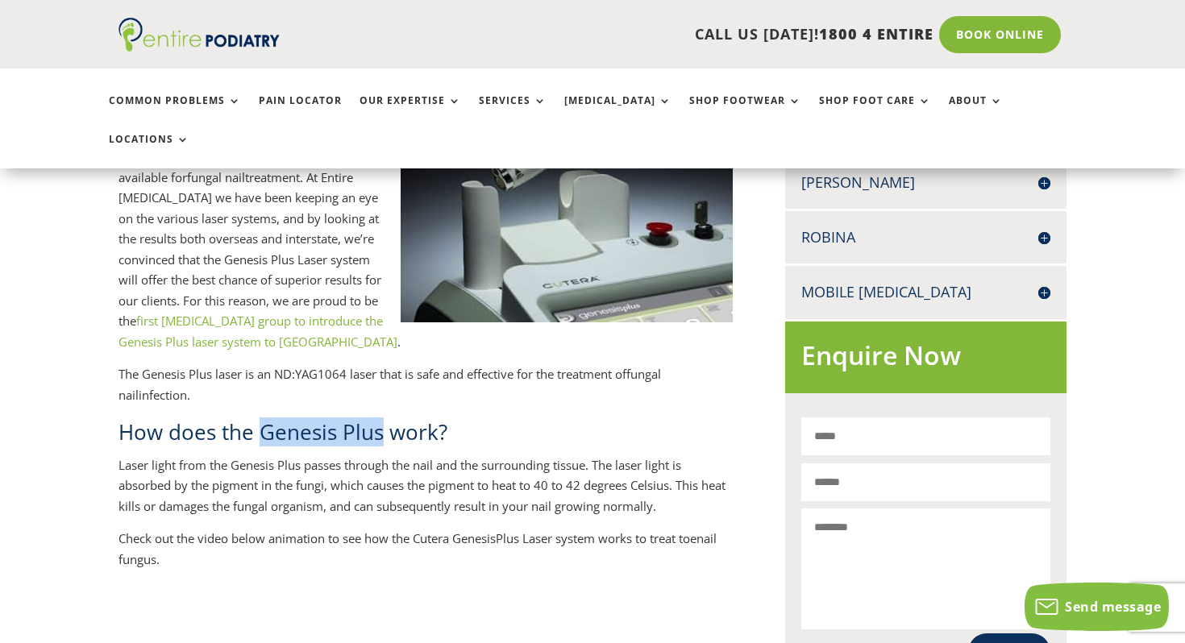
drag, startPoint x: 258, startPoint y: 391, endPoint x: 380, endPoint y: 390, distance: 121.7
click at [381, 418] on h2 "How does the Genesis Plus work?" at bounding box center [426, 436] width 614 height 37
copy h2 "Genesis Plus"
